Goal: Task Accomplishment & Management: Use online tool/utility

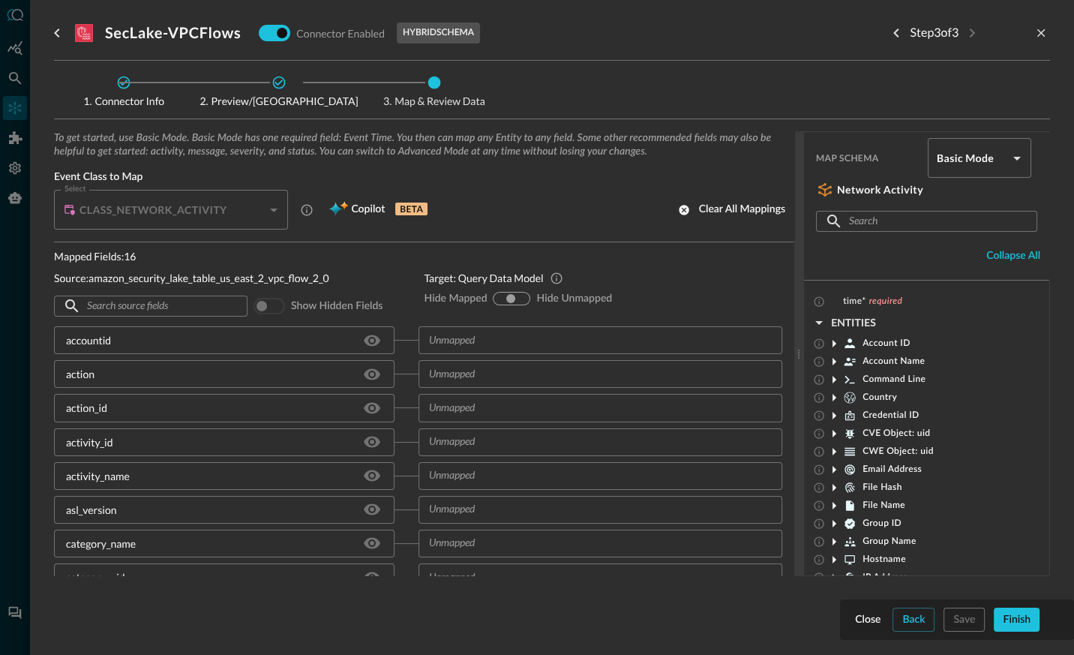
click at [601, 114] on div "Connector Info Preview/Import Fields Map & Review Data To get started, use Basi…" at bounding box center [552, 348] width 996 height 551
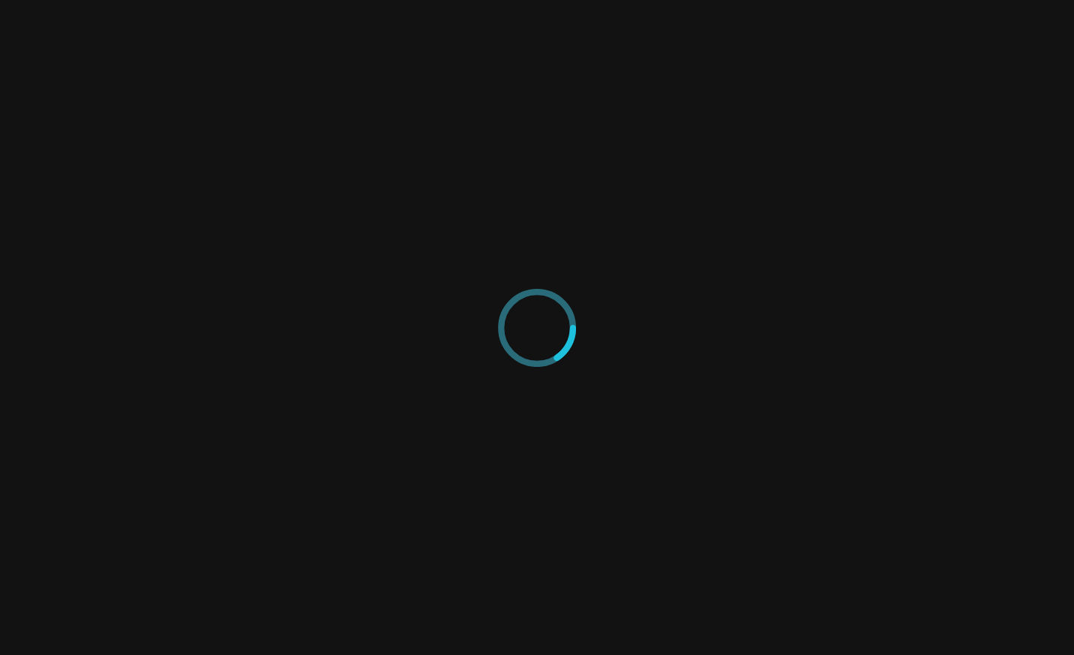
click at [262, 201] on div at bounding box center [537, 327] width 1074 height 655
